Goal: Find specific page/section: Find specific page/section

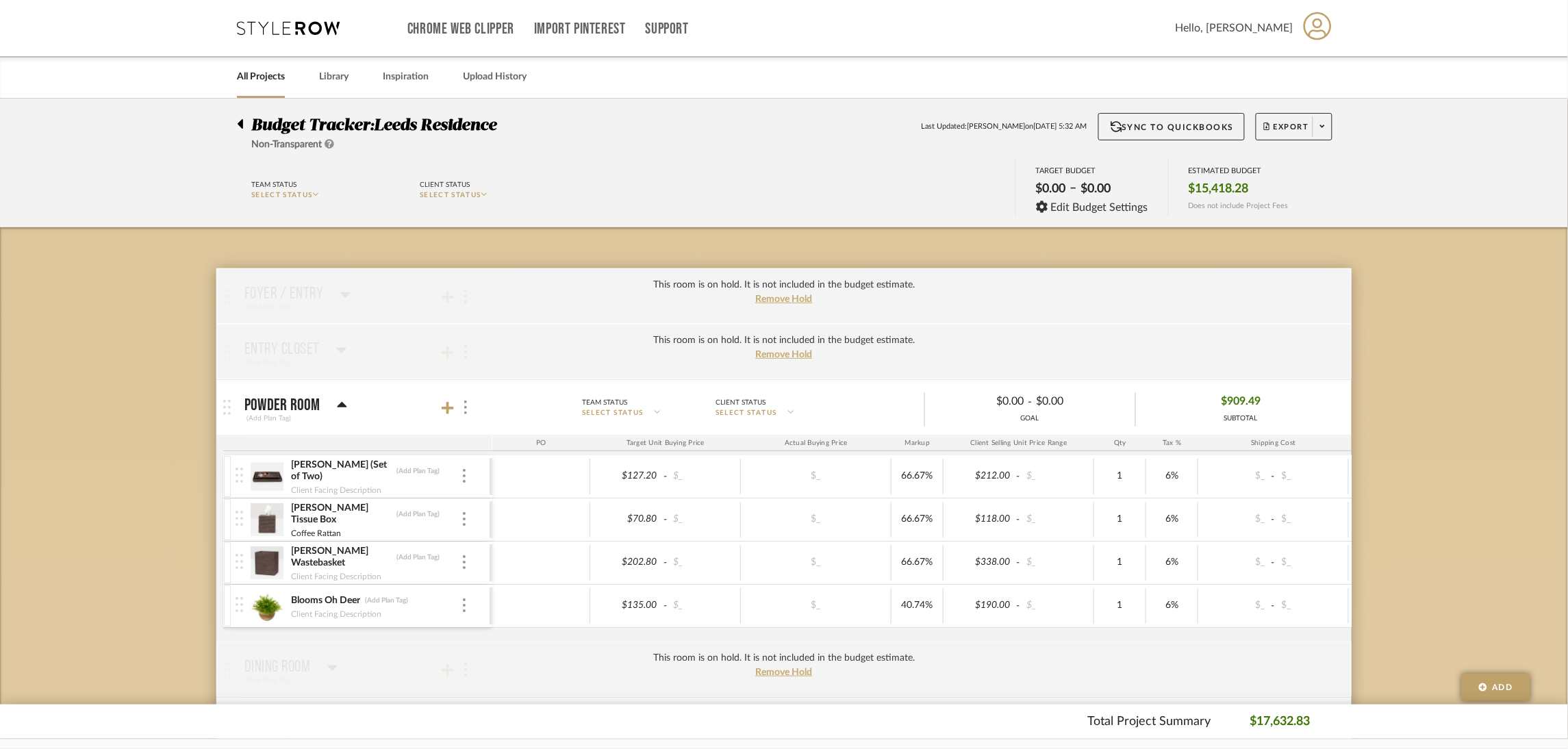
click at [314, 21] on icon at bounding box center [289, 28] width 103 height 14
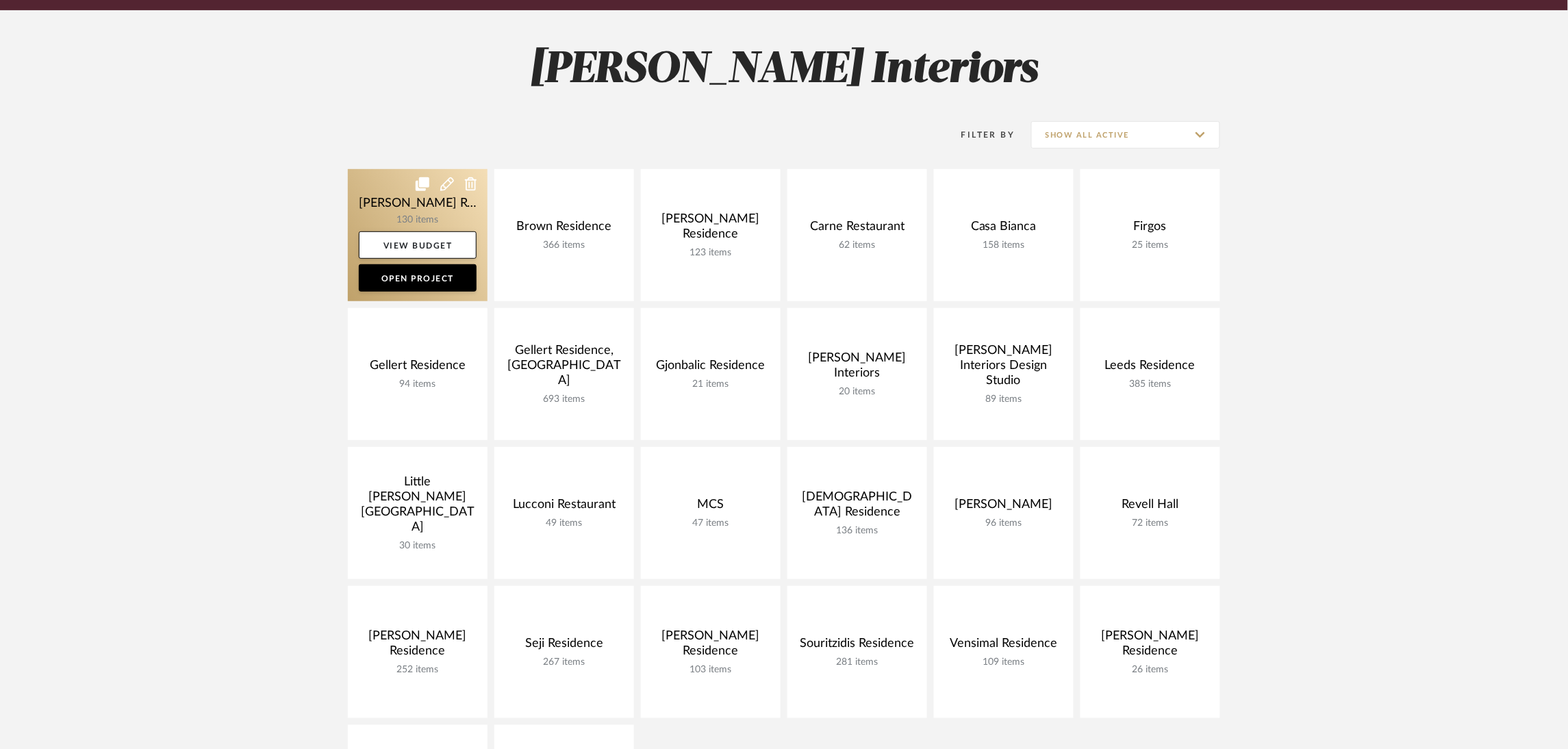
scroll to position [206, 0]
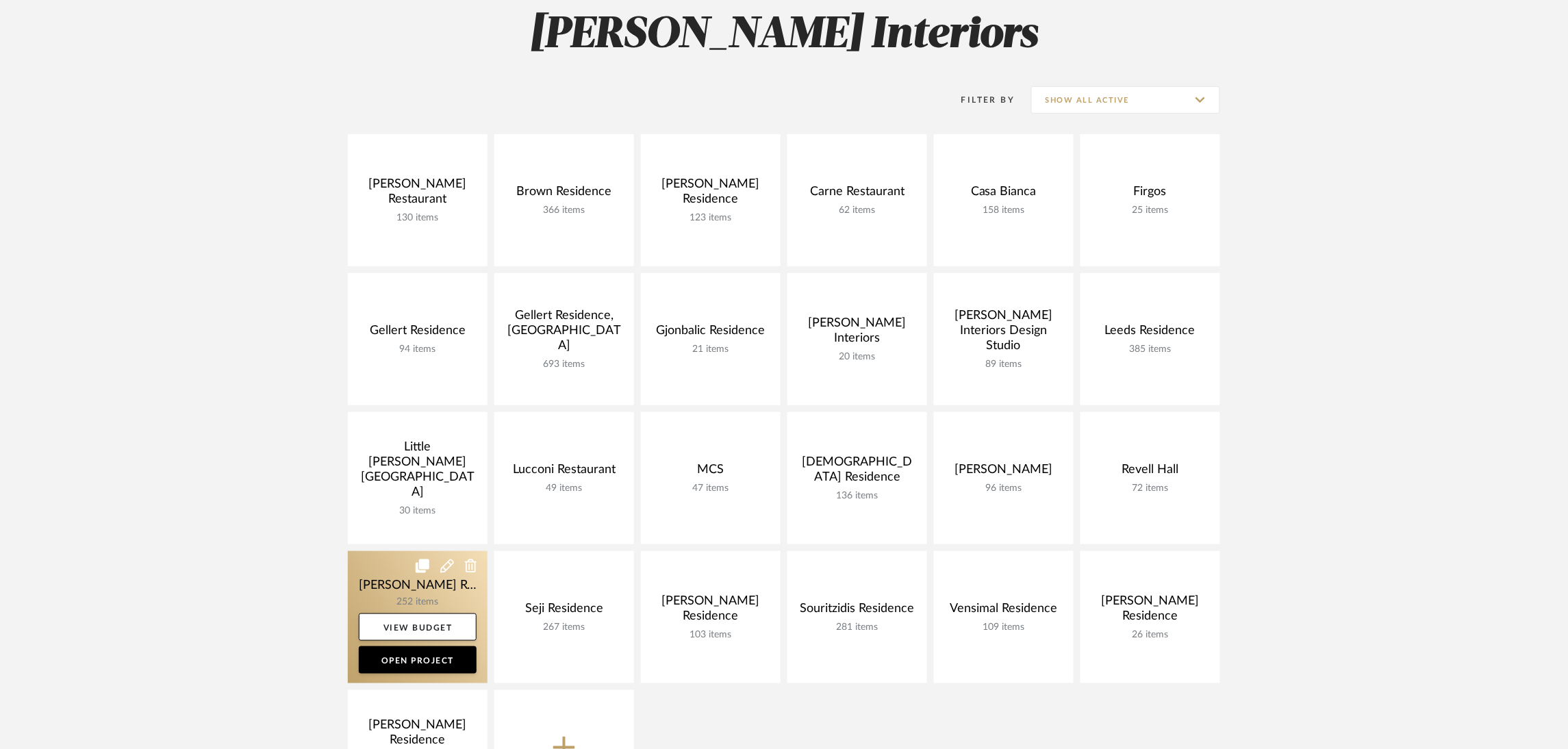
click at [418, 583] on link at bounding box center [418, 617] width 140 height 133
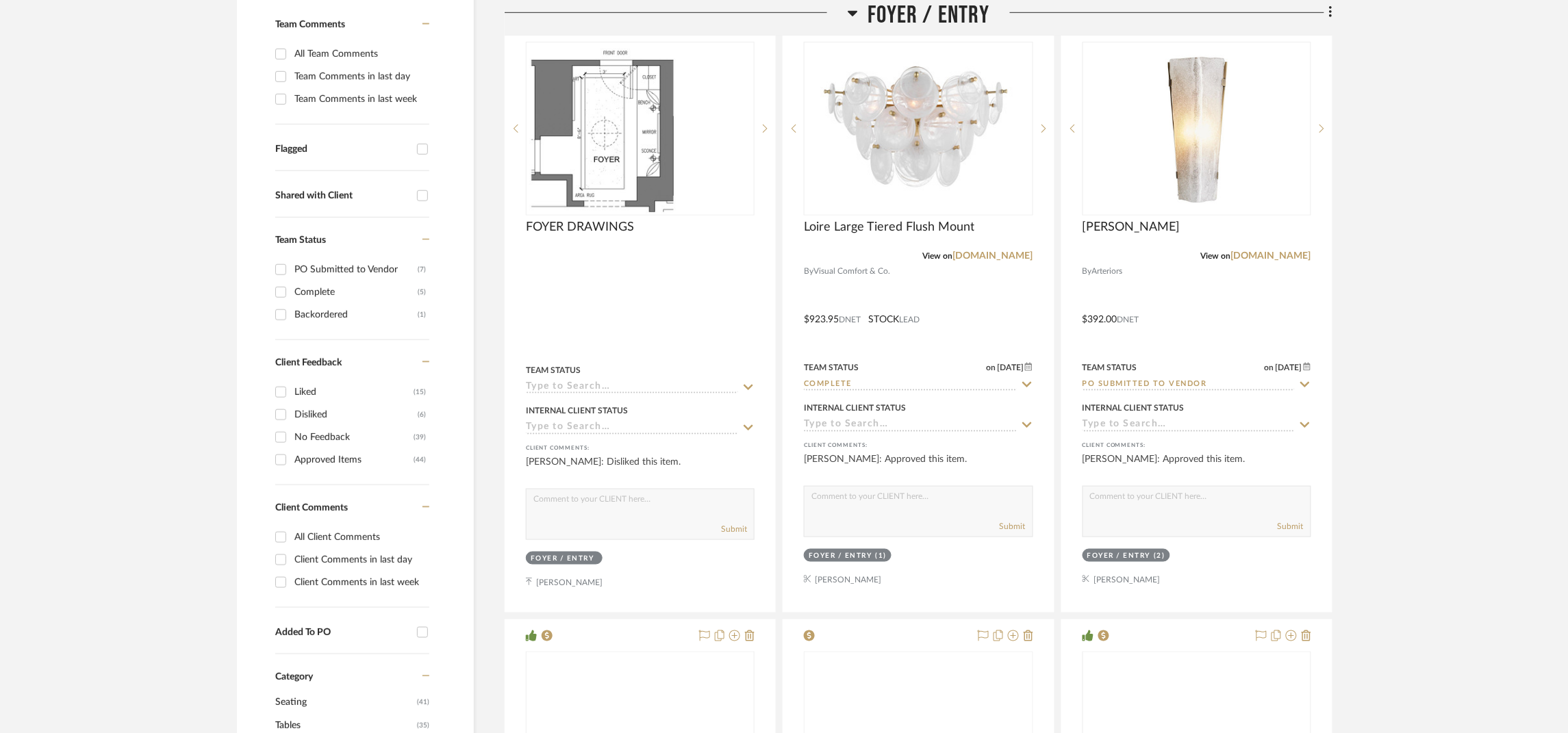
scroll to position [411, 0]
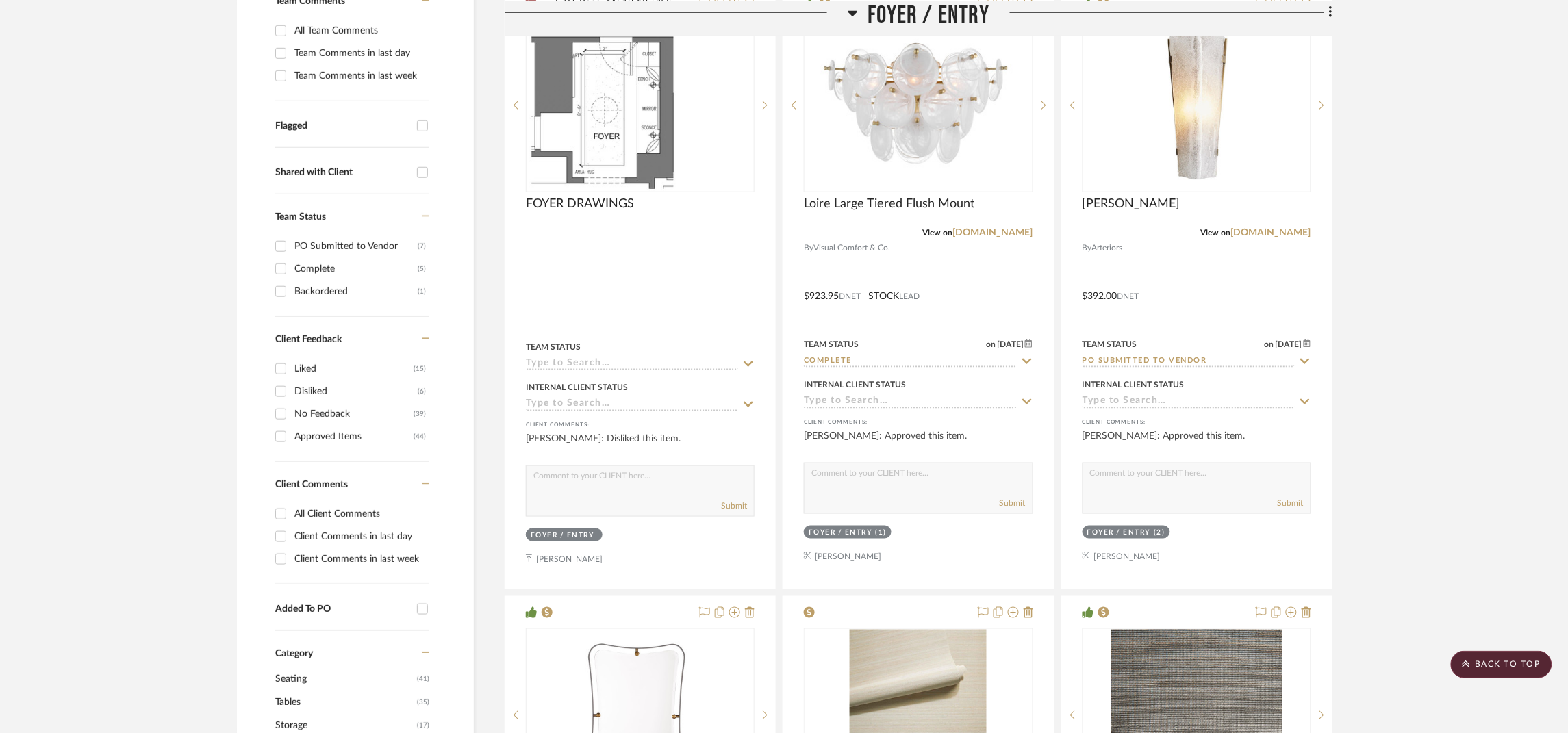
click at [309, 436] on div "Approved Items" at bounding box center [354, 436] width 119 height 22
click at [291, 436] on input "Approved Items (44)" at bounding box center [280, 436] width 22 height 22
checkbox input "true"
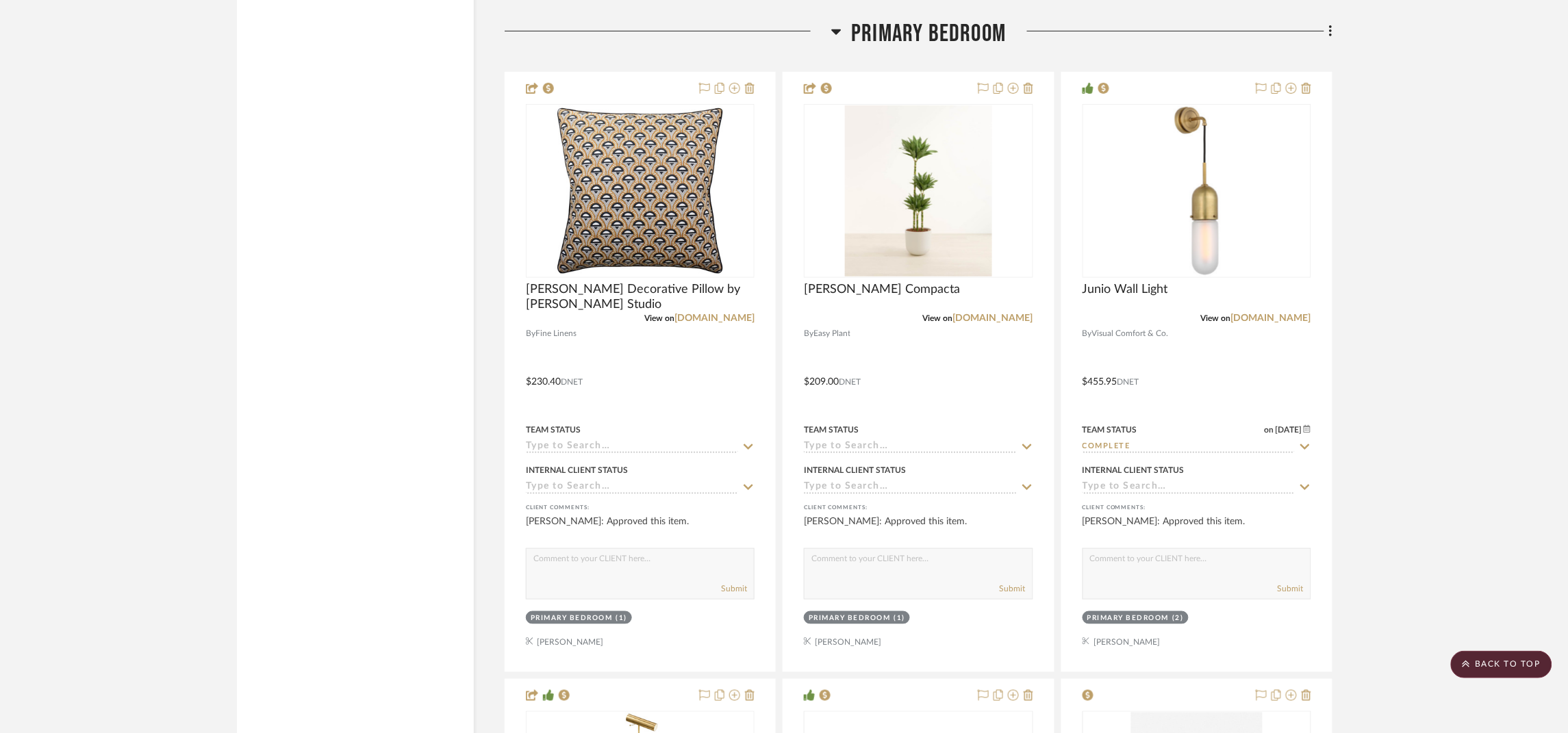
scroll to position [8108, 0]
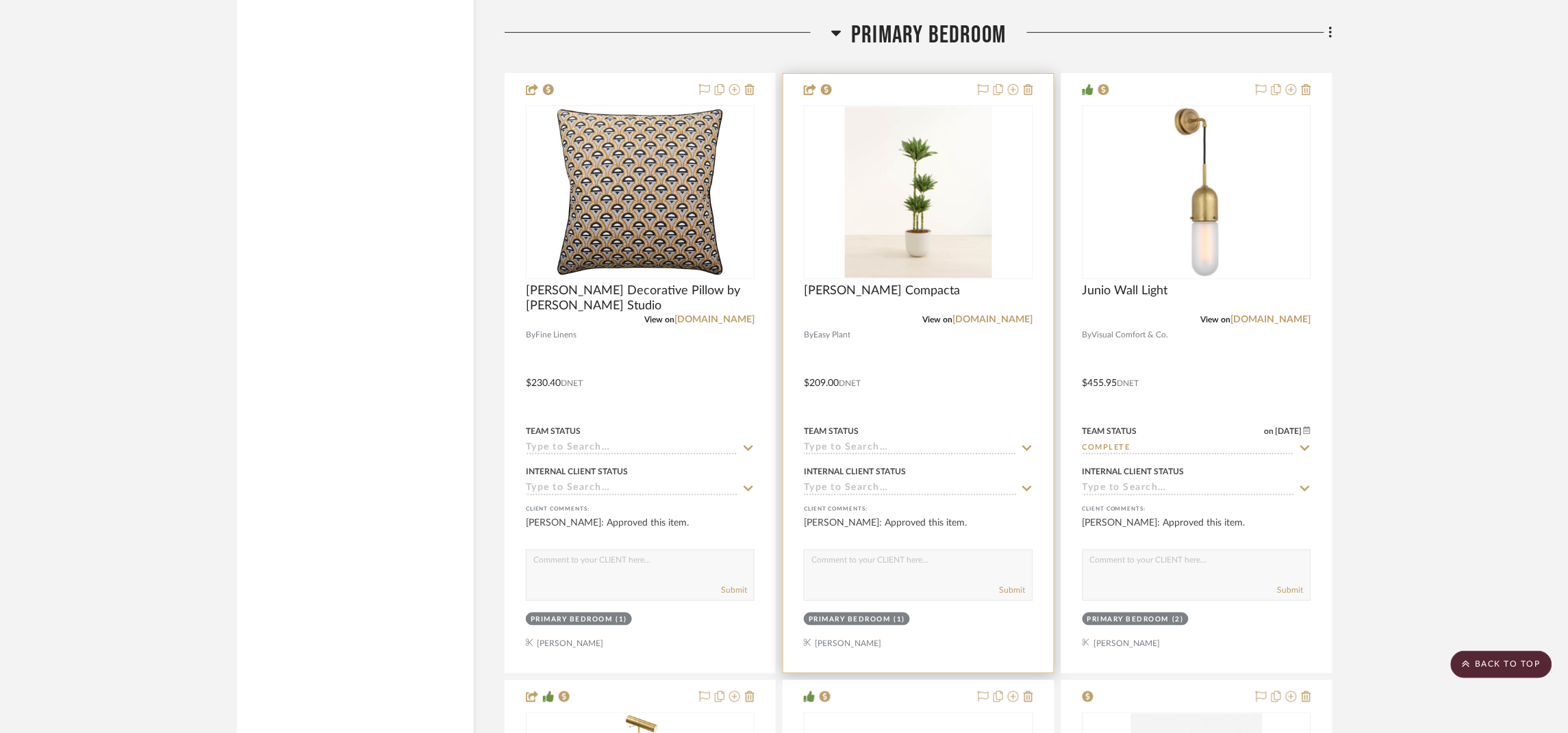
click at [942, 326] on div "View on [DOMAIN_NAME]" at bounding box center [918, 320] width 228 height 12
click at [933, 256] on img "0" at bounding box center [919, 192] width 148 height 171
click at [938, 218] on img "0" at bounding box center [919, 192] width 148 height 171
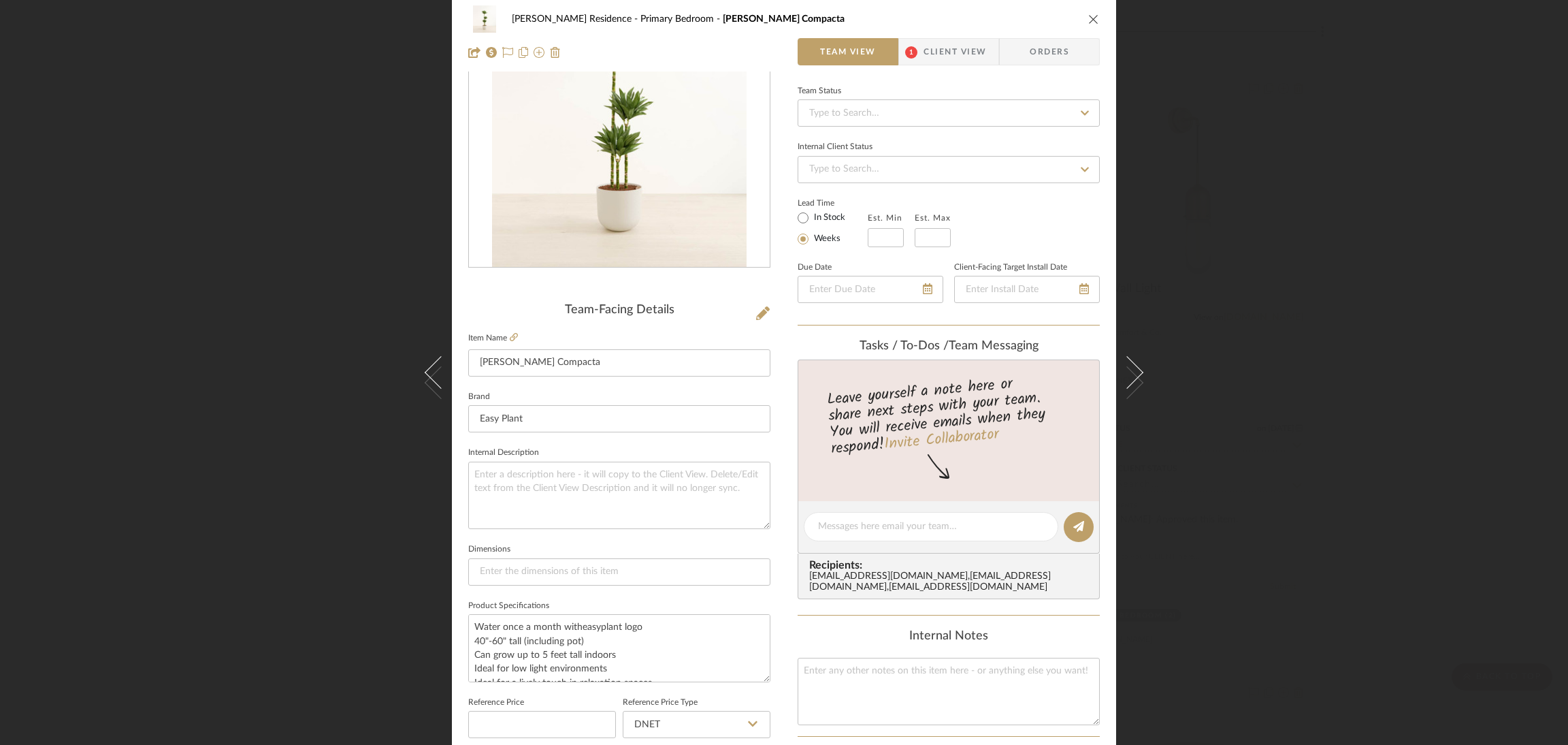
scroll to position [0, 0]
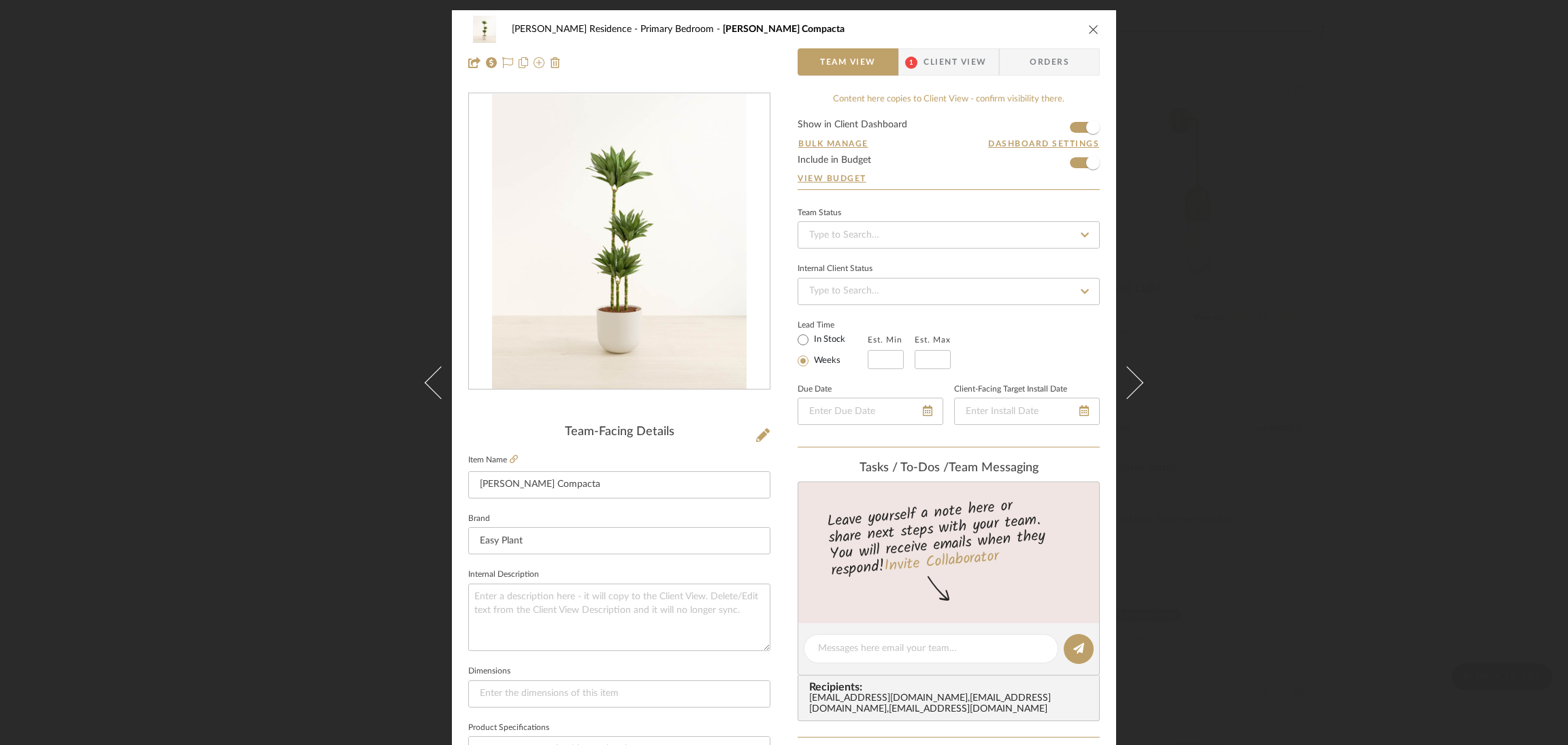
click at [1220, 59] on div "[PERSON_NAME] Residence Primary Bedroom [PERSON_NAME] Compacta Team View 1 Clie…" at bounding box center [784, 372] width 1568 height 745
